Goal: Navigation & Orientation: Find specific page/section

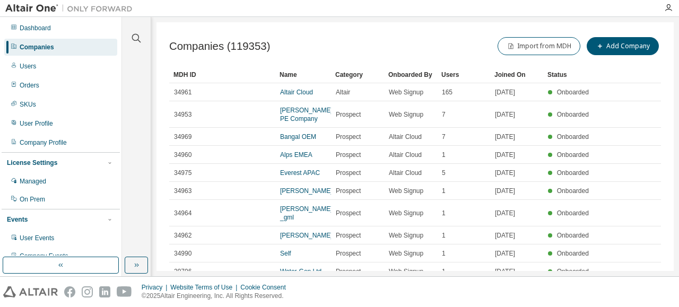
scroll to position [66, 0]
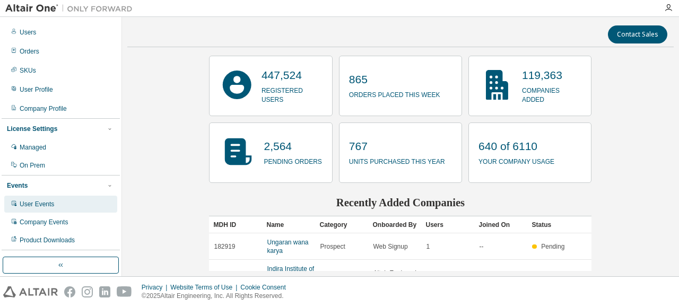
scroll to position [66, 0]
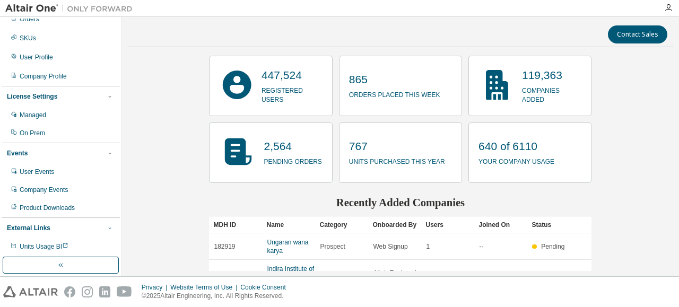
click at [107, 227] on icon "button" at bounding box center [110, 228] width 6 height 6
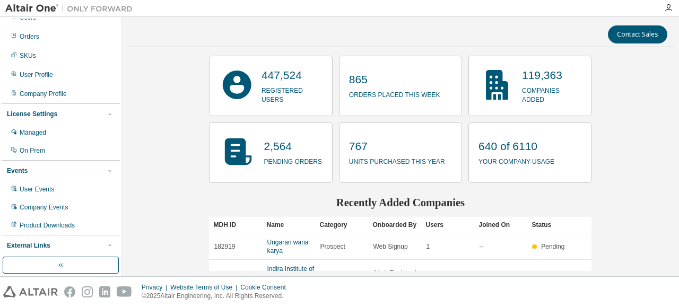
click at [107, 245] on icon "button" at bounding box center [110, 246] width 6 height 6
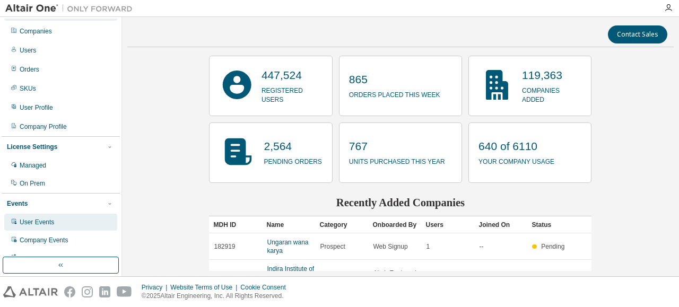
scroll to position [0, 0]
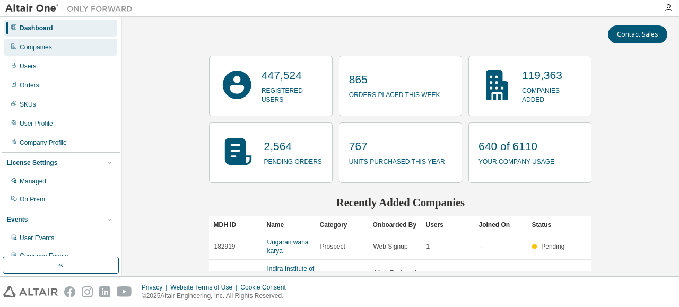
click at [51, 54] on div "Companies" at bounding box center [60, 47] width 113 height 17
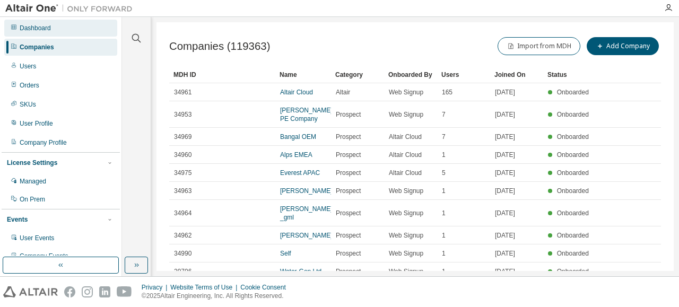
click at [40, 26] on div "Dashboard" at bounding box center [35, 28] width 31 height 8
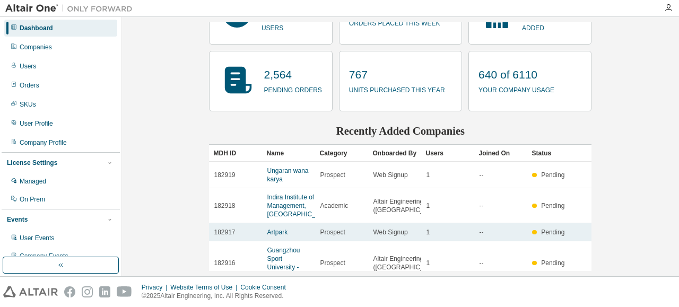
scroll to position [173, 0]
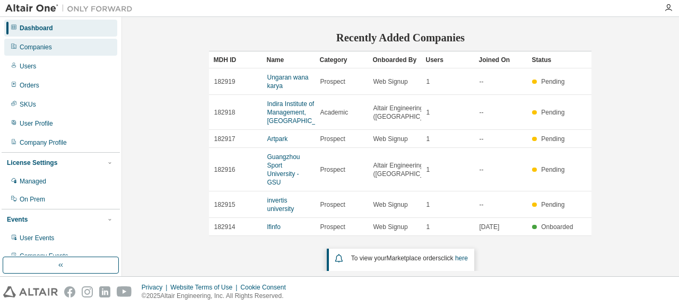
click at [49, 50] on div "Companies" at bounding box center [36, 47] width 32 height 8
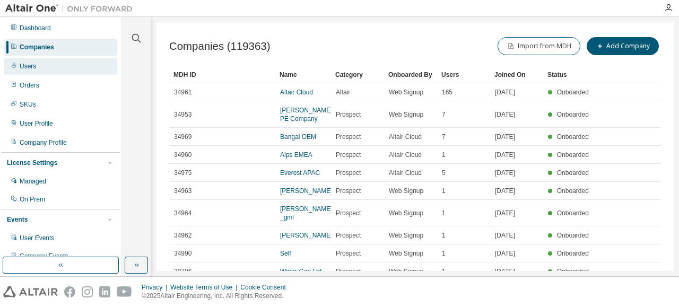
click at [74, 66] on div "Users" at bounding box center [60, 66] width 113 height 17
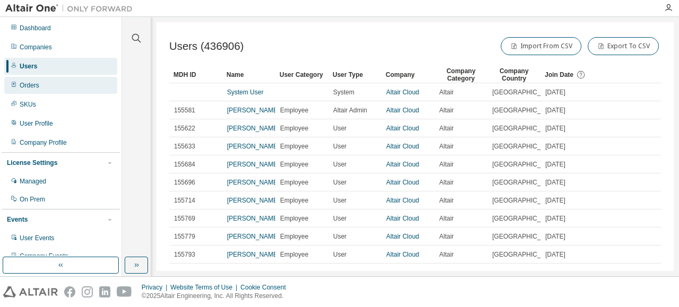
click at [67, 88] on div "Orders" at bounding box center [60, 85] width 113 height 17
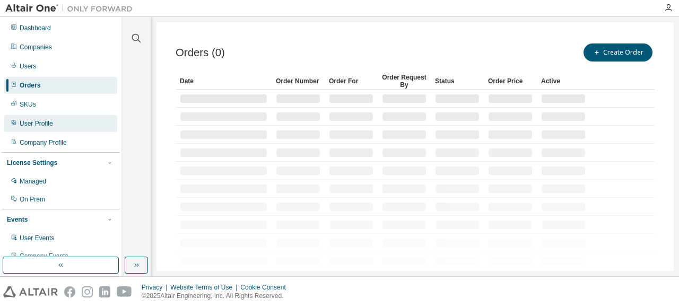
click at [61, 122] on div "User Profile" at bounding box center [60, 123] width 113 height 17
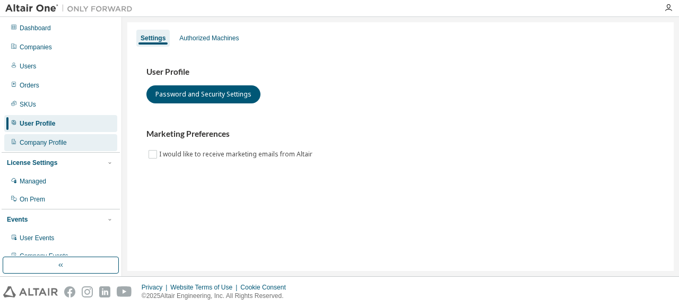
click at [77, 147] on div "Company Profile" at bounding box center [60, 142] width 113 height 17
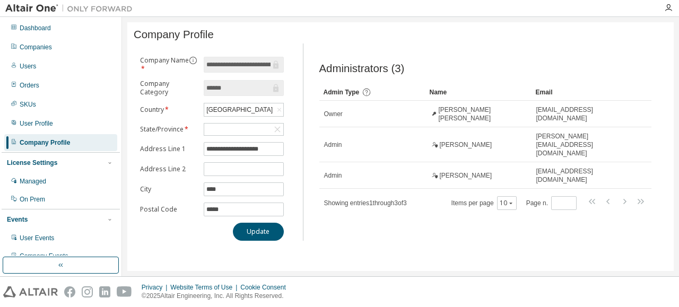
click at [69, 160] on div "License Settings" at bounding box center [61, 163] width 108 height 10
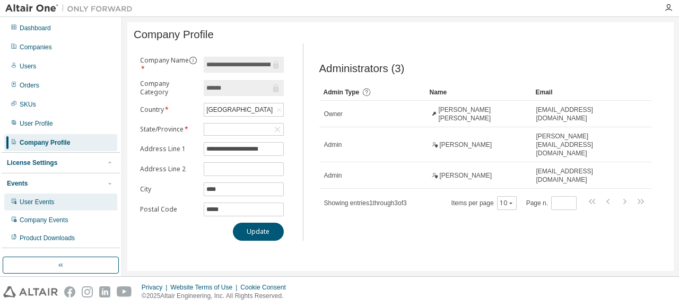
click at [65, 204] on div "User Events" at bounding box center [60, 202] width 113 height 17
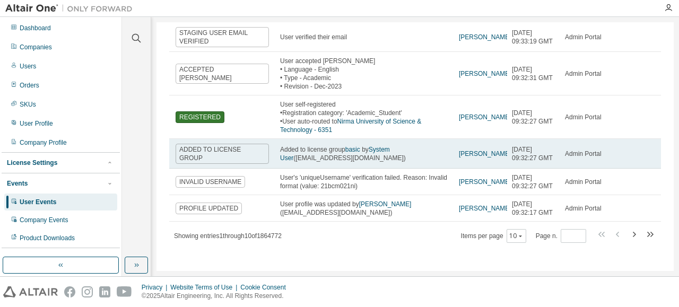
scroll to position [238, 0]
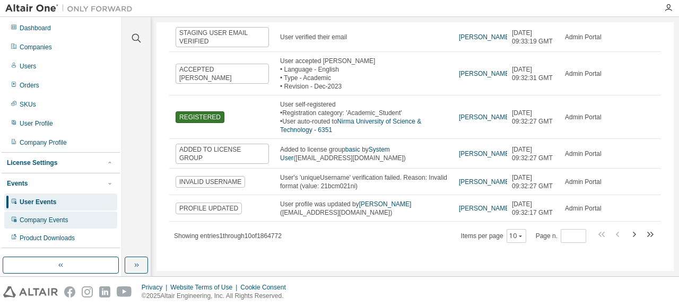
click at [66, 223] on div "Company Events" at bounding box center [44, 220] width 48 height 8
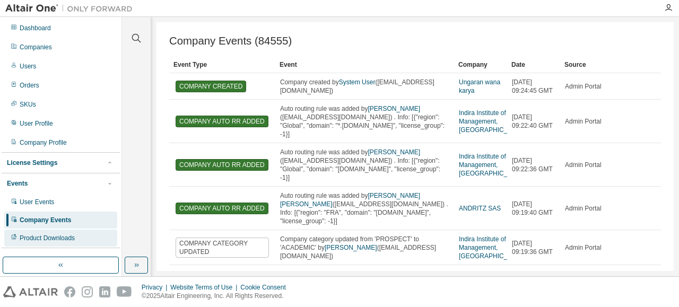
click at [70, 246] on div "Product Downloads" at bounding box center [60, 238] width 113 height 17
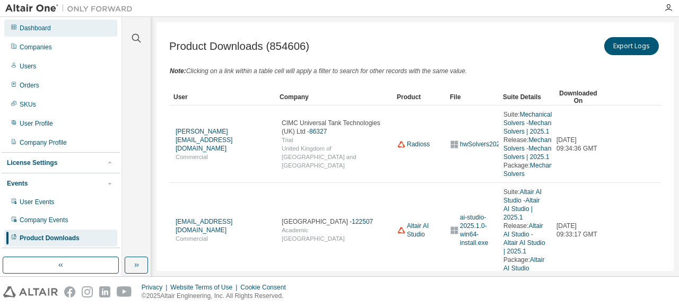
click at [58, 24] on div "Dashboard" at bounding box center [60, 28] width 113 height 17
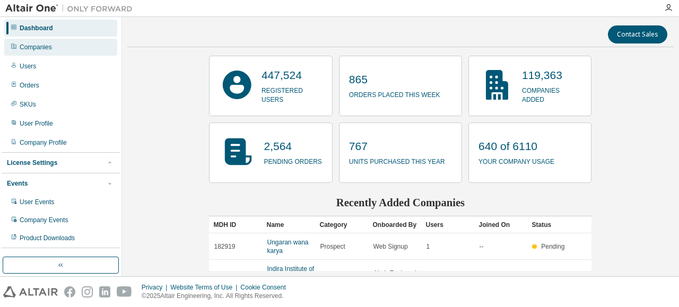
click at [49, 53] on div "Companies" at bounding box center [60, 47] width 113 height 17
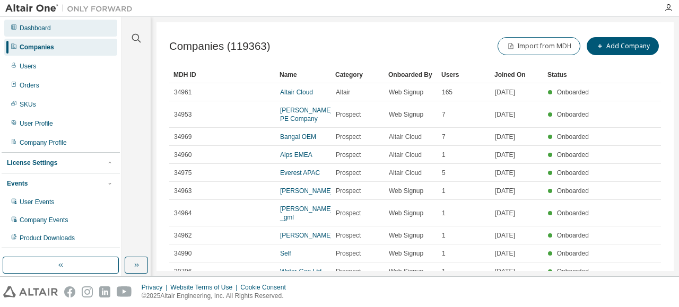
click at [54, 28] on div "Dashboard" at bounding box center [60, 28] width 113 height 17
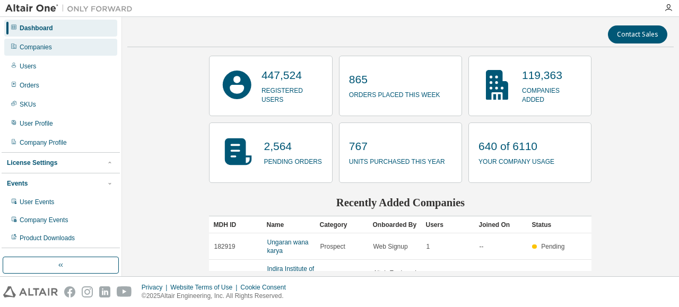
click at [70, 44] on div "Companies" at bounding box center [60, 47] width 113 height 17
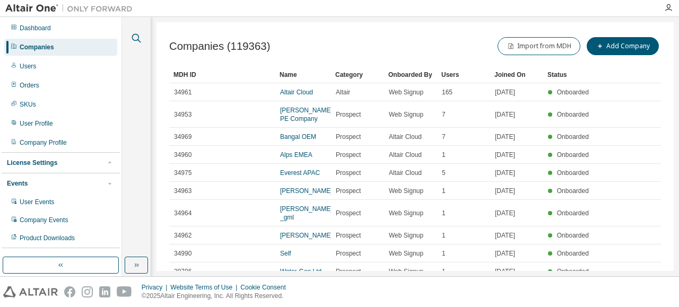
click at [137, 39] on icon "button" at bounding box center [136, 38] width 13 height 13
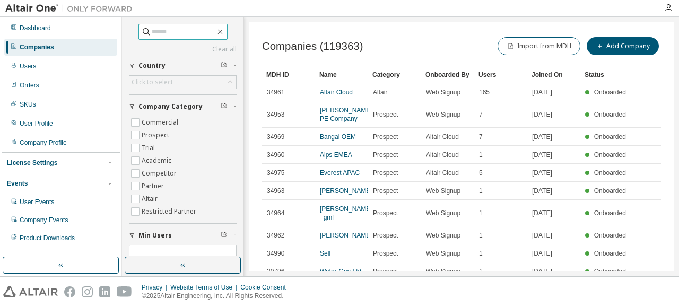
click at [152, 32] on input "text" at bounding box center [184, 32] width 64 height 11
click at [38, 29] on div "Dashboard" at bounding box center [35, 28] width 31 height 8
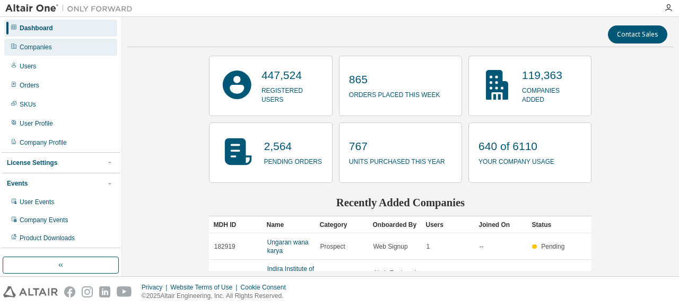
click at [47, 41] on div "Companies" at bounding box center [60, 47] width 113 height 17
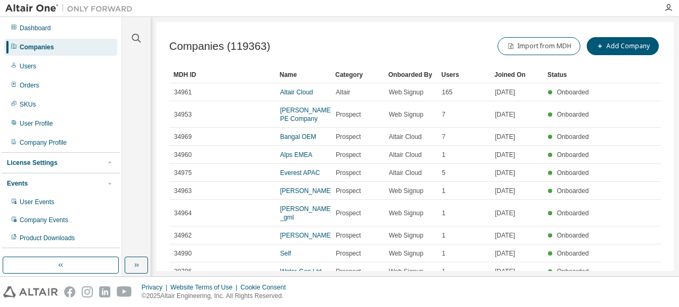
click at [38, 48] on div "Companies" at bounding box center [37, 47] width 35 height 8
click at [45, 32] on div "Dashboard" at bounding box center [60, 28] width 113 height 17
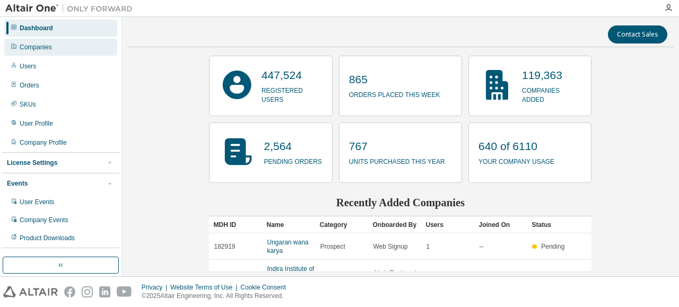
click at [46, 53] on div "Companies" at bounding box center [60, 47] width 113 height 17
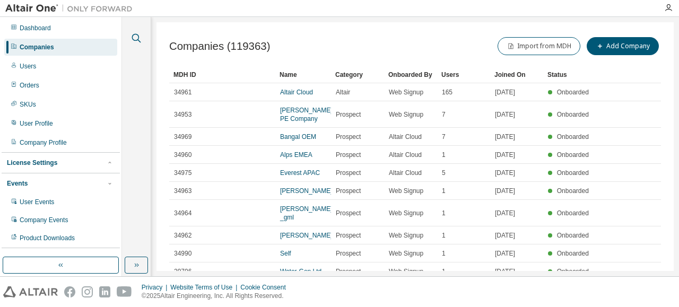
click at [136, 40] on icon "button" at bounding box center [136, 38] width 9 height 9
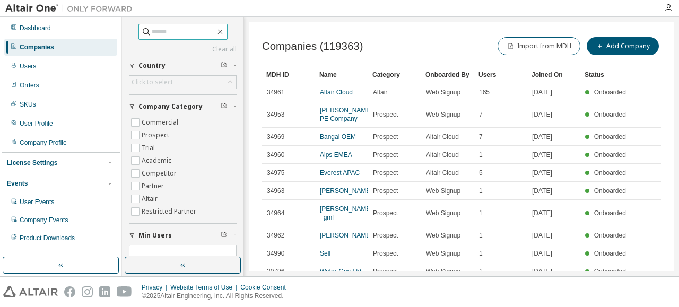
click at [154, 28] on input "text" at bounding box center [184, 32] width 64 height 11
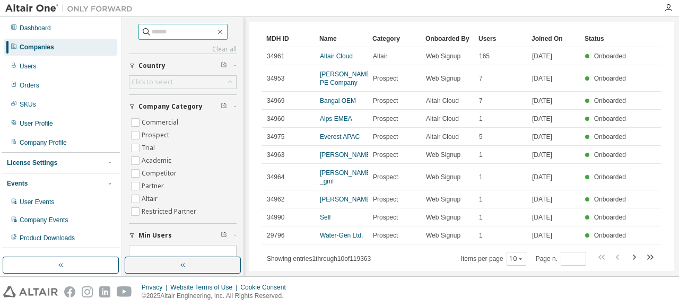
scroll to position [50, 0]
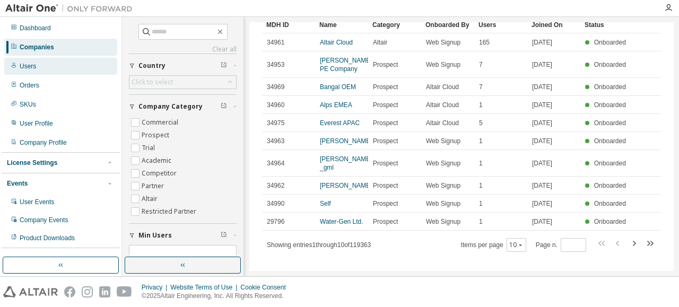
click at [39, 71] on div "Users" at bounding box center [60, 66] width 113 height 17
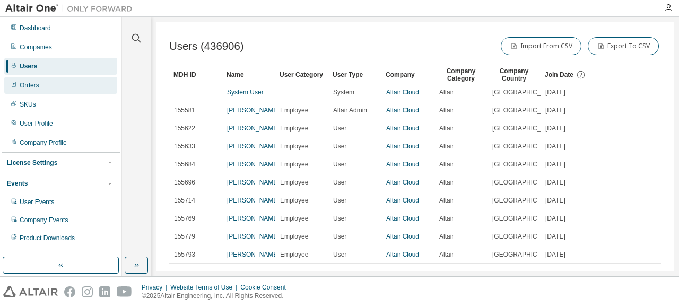
click at [46, 89] on div "Orders" at bounding box center [60, 85] width 113 height 17
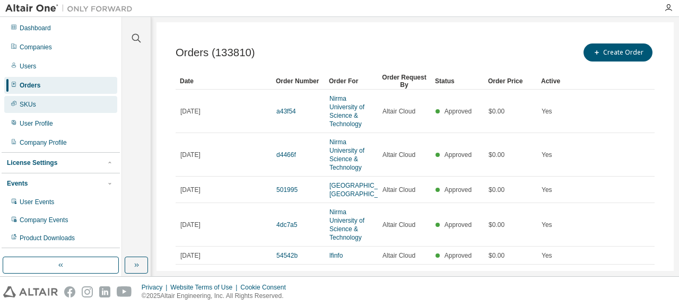
click at [57, 101] on div "SKUs" at bounding box center [60, 104] width 113 height 17
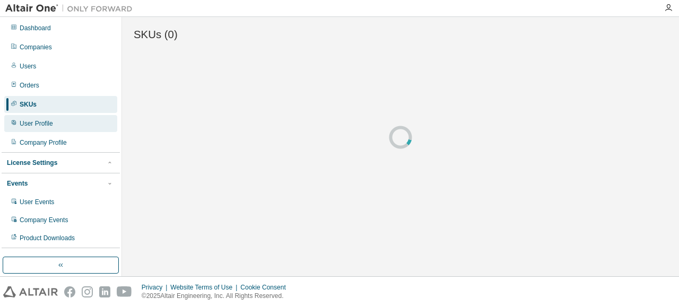
click at [62, 124] on div "User Profile" at bounding box center [60, 123] width 113 height 17
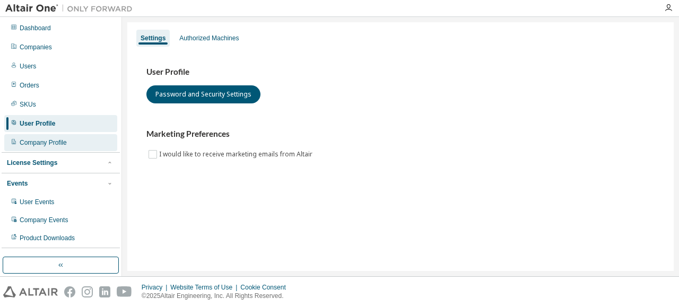
click at [66, 137] on div "Company Profile" at bounding box center [60, 142] width 113 height 17
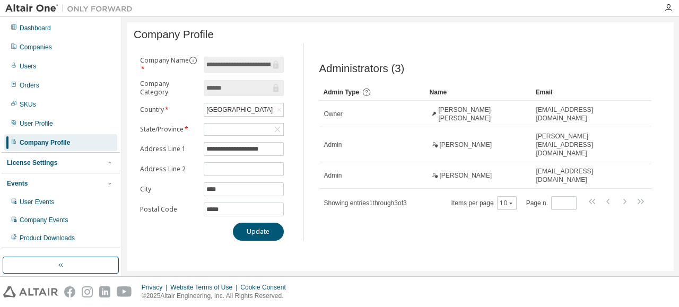
scroll to position [30, 0]
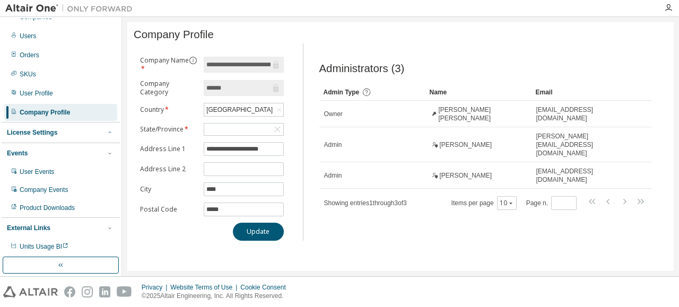
click at [107, 133] on icon "button" at bounding box center [110, 133] width 6 height 6
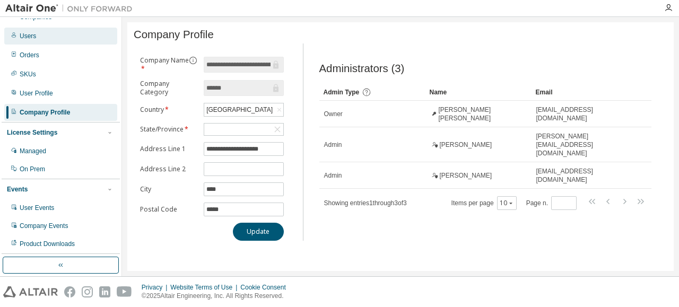
click at [45, 36] on div "Users" at bounding box center [60, 36] width 113 height 17
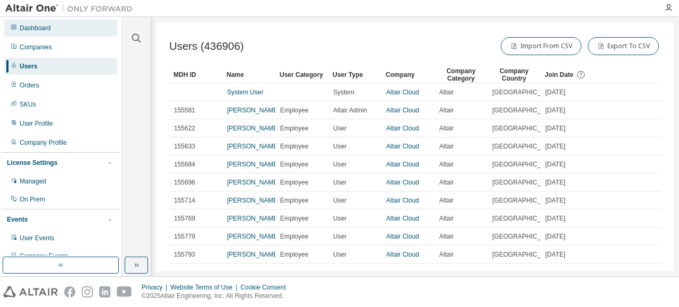
click at [62, 31] on div "Dashboard" at bounding box center [60, 28] width 113 height 17
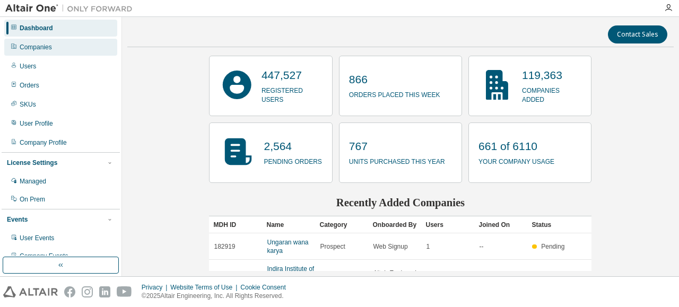
click at [49, 44] on div "Companies" at bounding box center [36, 47] width 32 height 8
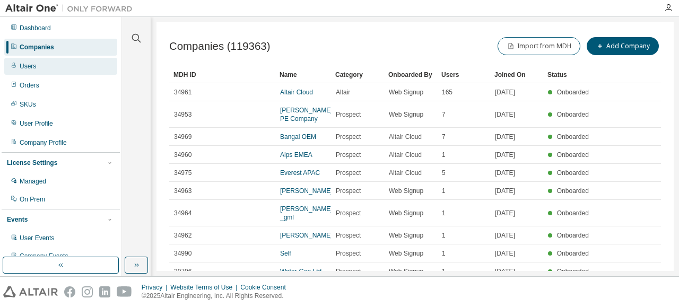
click at [67, 69] on div "Users" at bounding box center [60, 66] width 113 height 17
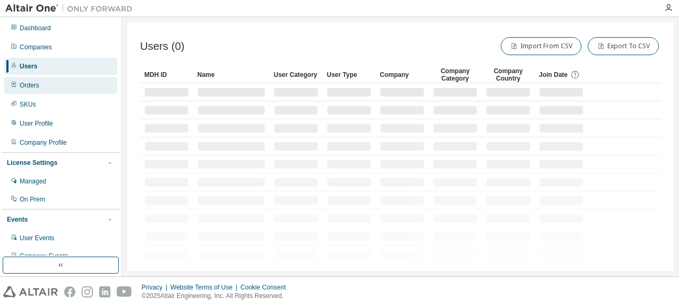
click at [68, 90] on div "Orders" at bounding box center [60, 85] width 113 height 17
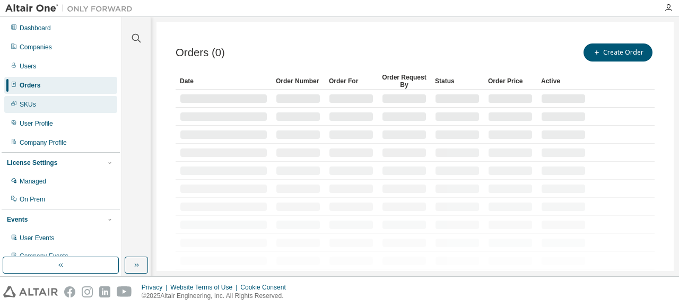
click at [50, 109] on div "SKUs" at bounding box center [60, 104] width 113 height 17
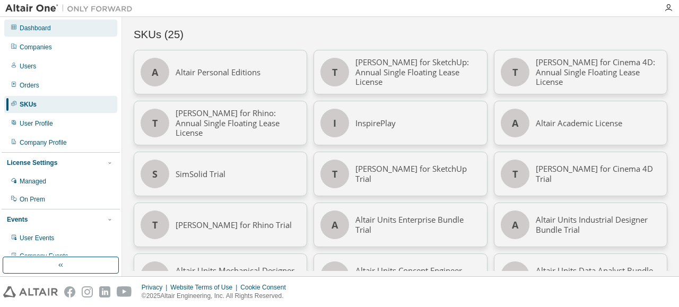
click at [62, 27] on div "Dashboard" at bounding box center [60, 28] width 113 height 17
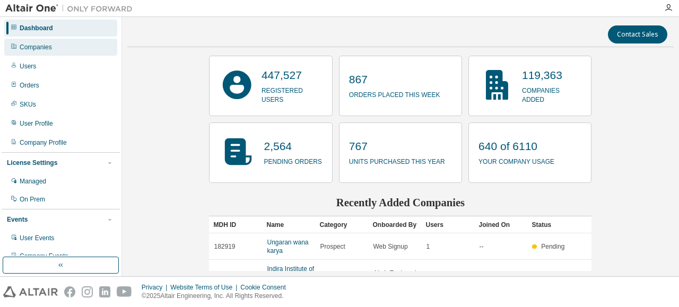
click at [35, 49] on div "Companies" at bounding box center [36, 47] width 32 height 8
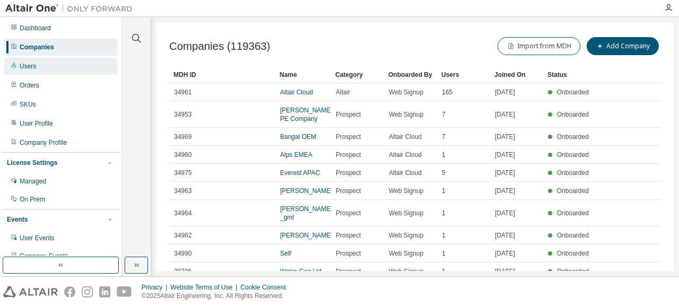
click at [45, 73] on div "Users" at bounding box center [60, 66] width 113 height 17
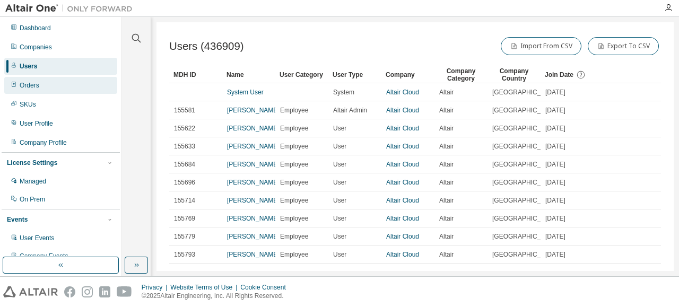
click at [47, 90] on div "Orders" at bounding box center [60, 85] width 113 height 17
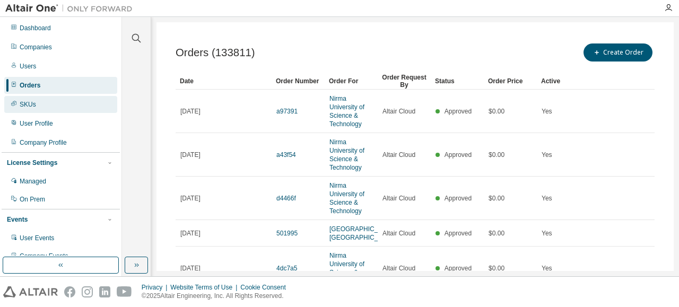
click at [52, 108] on div "SKUs" at bounding box center [60, 104] width 113 height 17
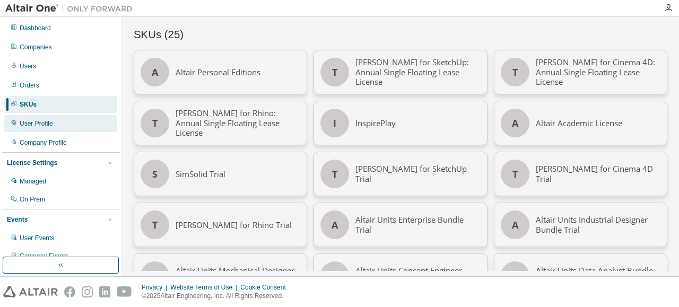
click at [54, 122] on div "User Profile" at bounding box center [60, 123] width 113 height 17
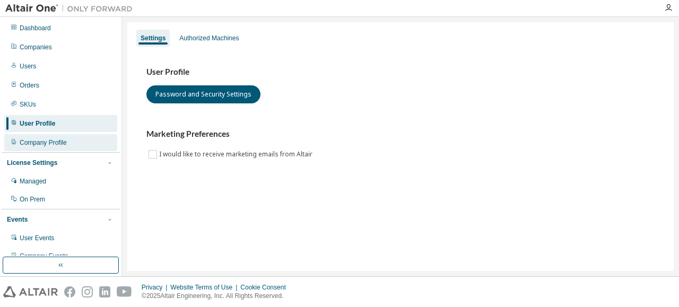
click at [62, 144] on div "Company Profile" at bounding box center [43, 143] width 47 height 8
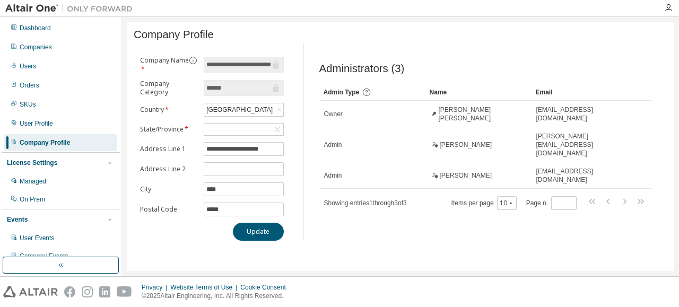
click at [68, 165] on div "License Settings" at bounding box center [61, 163] width 108 height 10
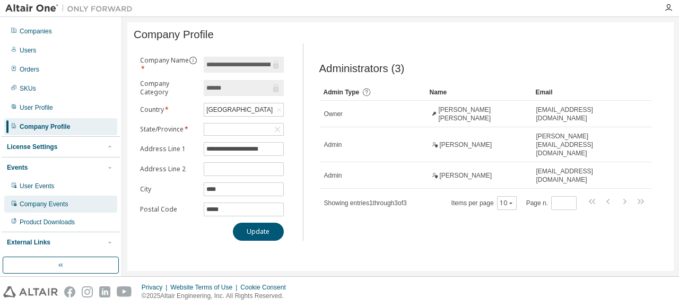
scroll to position [30, 0]
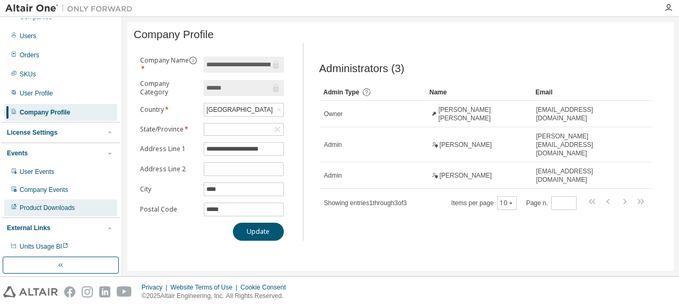
click at [40, 204] on div "Product Downloads" at bounding box center [47, 208] width 55 height 8
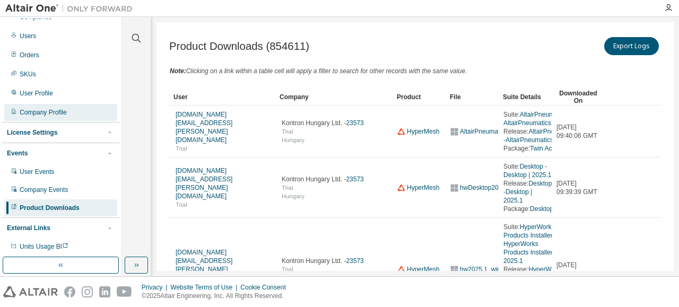
click at [66, 117] on div "Company Profile" at bounding box center [60, 112] width 113 height 17
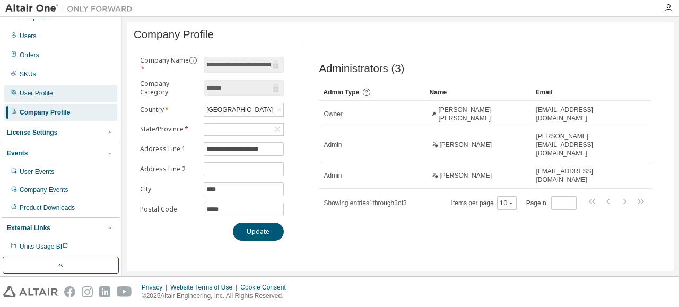
click at [51, 99] on div "User Profile" at bounding box center [60, 93] width 113 height 17
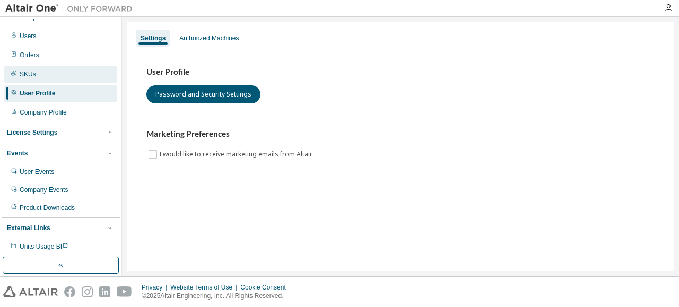
click at [39, 75] on div "SKUs" at bounding box center [60, 74] width 113 height 17
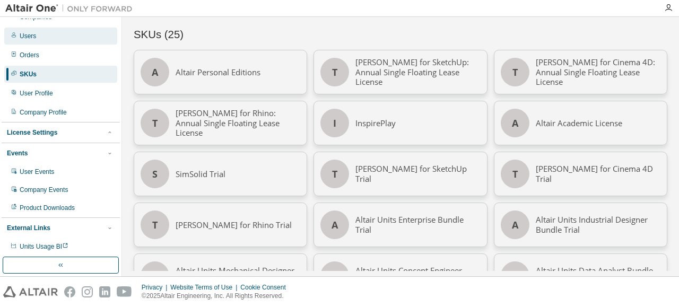
click at [45, 40] on div "Users" at bounding box center [60, 36] width 113 height 17
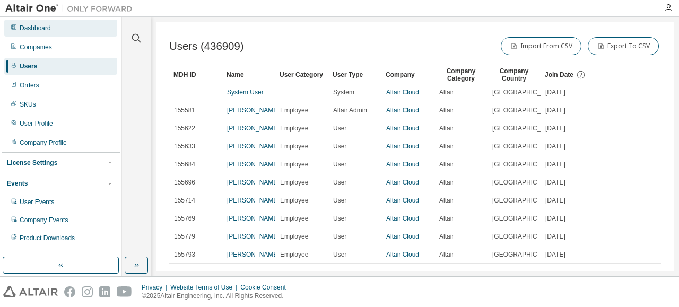
click at [55, 31] on div "Dashboard" at bounding box center [60, 28] width 113 height 17
